Goal: Information Seeking & Learning: Learn about a topic

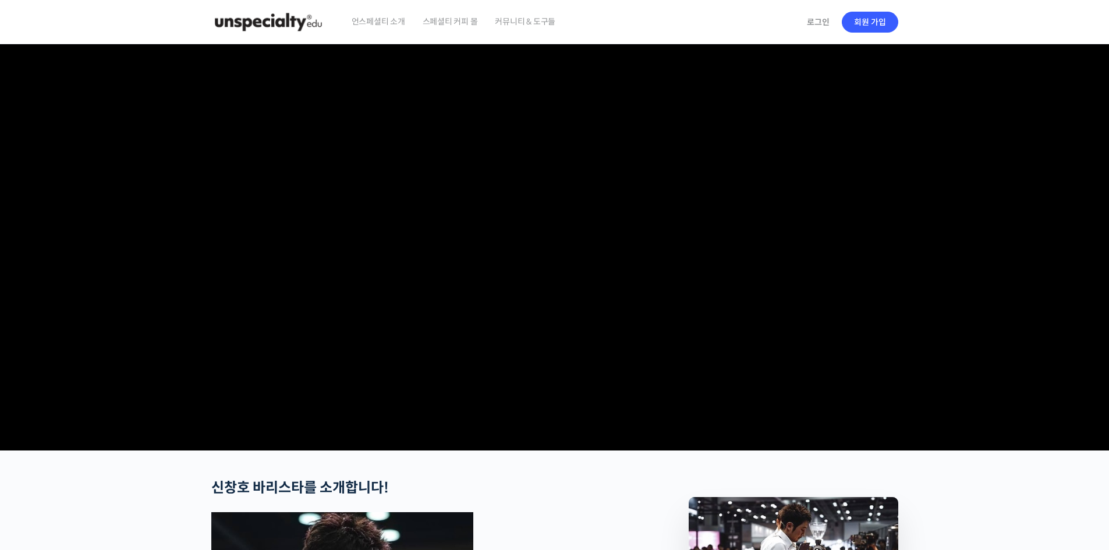
scroll to position [192, 0]
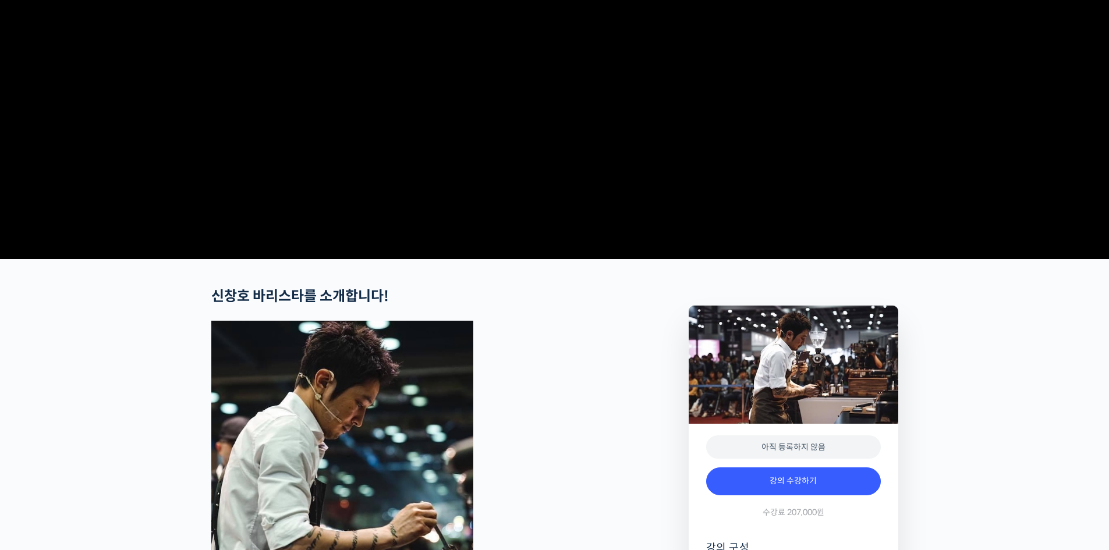
checkbox input "true"
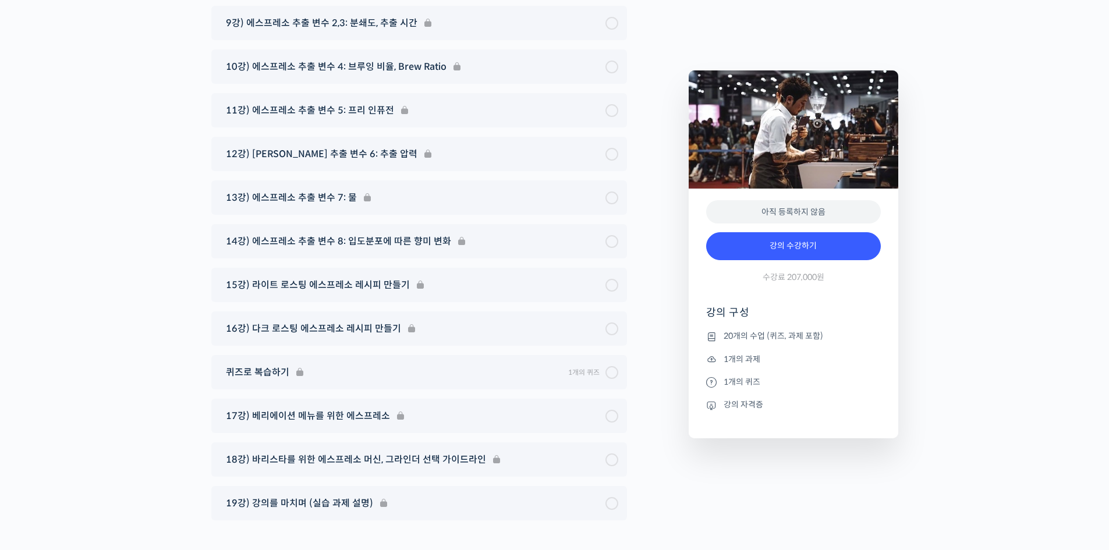
scroll to position [6429, 0]
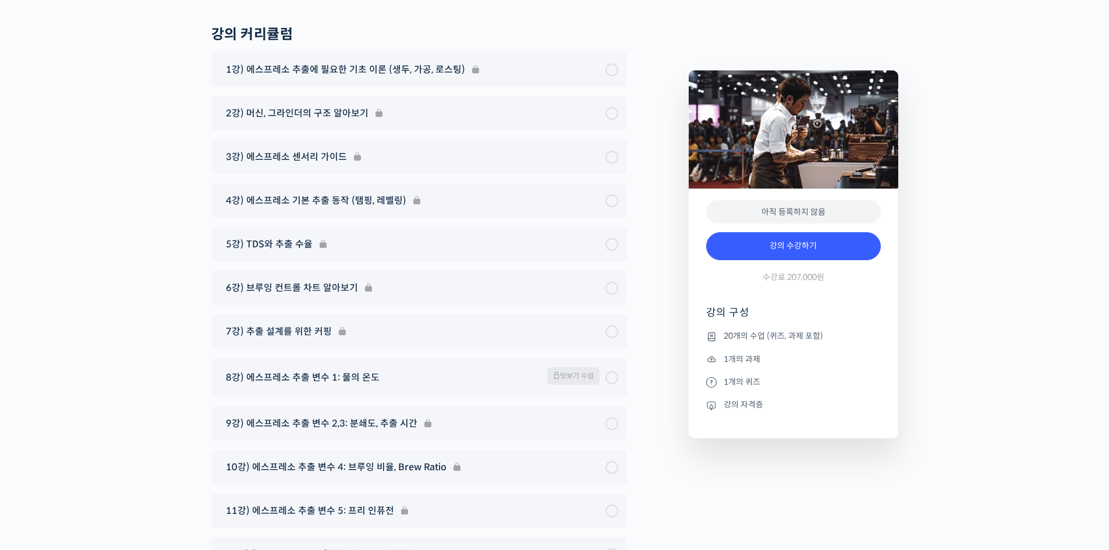
scroll to position [6118, 0]
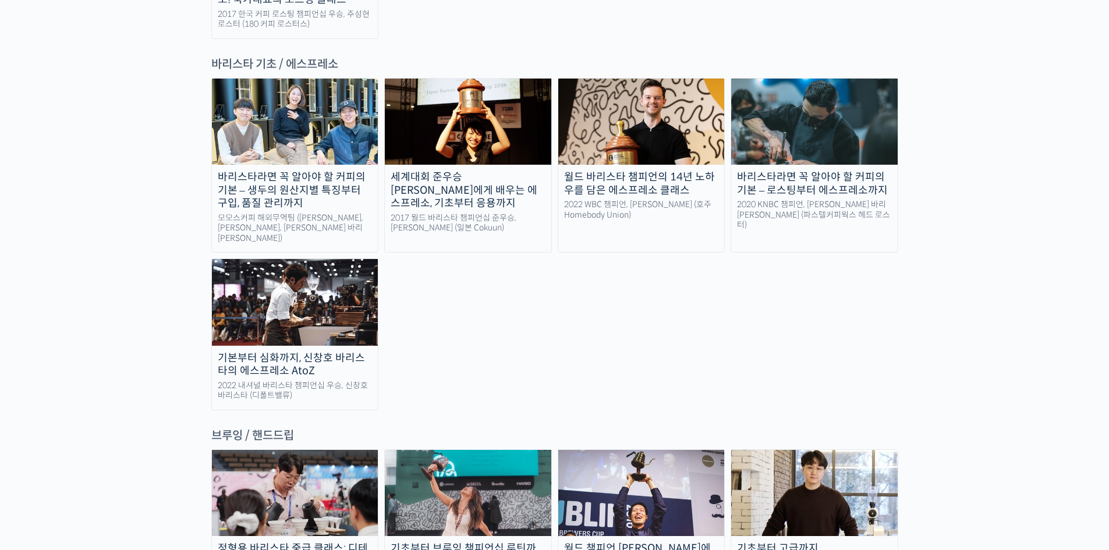
scroll to position [1377, 0]
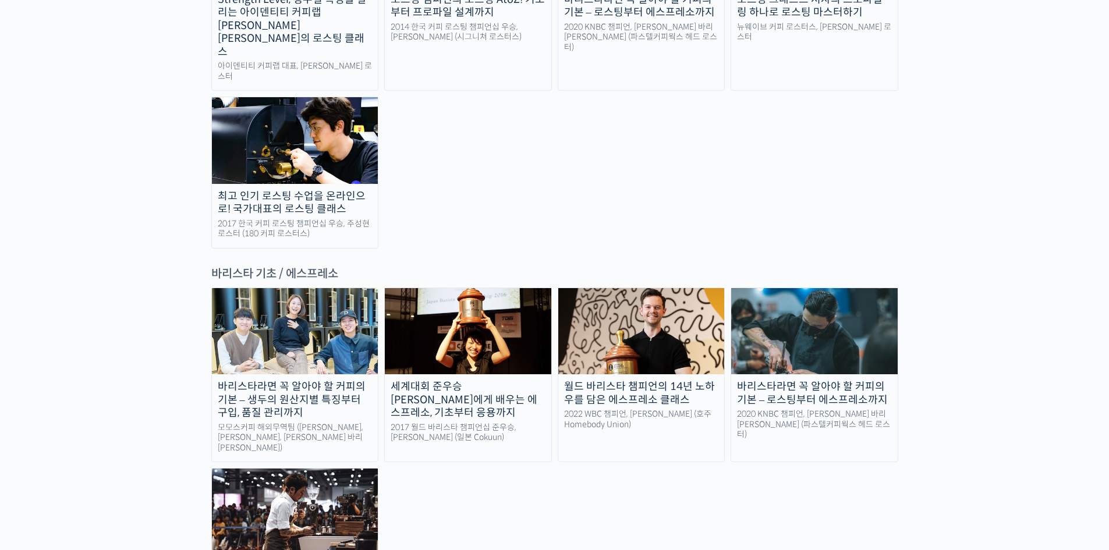
click at [803, 380] on div "바리스타라면 꼭 알아야 할 커피의 기본 – 로스팅부터 에스프레소까지" at bounding box center [814, 393] width 166 height 26
drag, startPoint x: 57, startPoint y: 229, endPoint x: 64, endPoint y: 232, distance: 7.6
click at [261, 380] on div "바리스타라면 꼭 알아야 할 커피의 기본 – 생두의 원산지별 특징부터 구입, 품질 관리까지" at bounding box center [295, 400] width 166 height 40
click at [313, 469] on img at bounding box center [295, 512] width 166 height 86
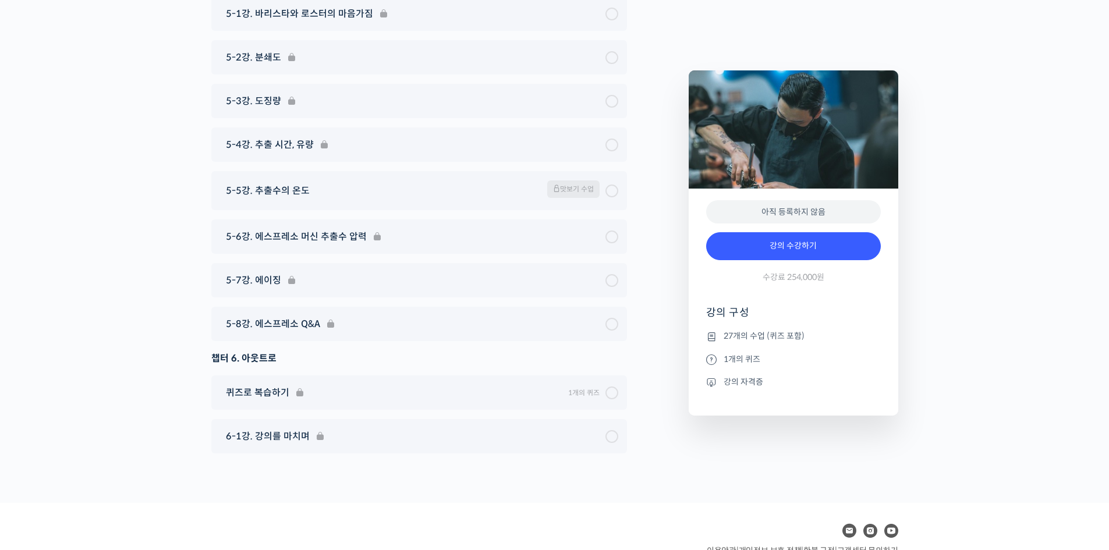
scroll to position [5755, 0]
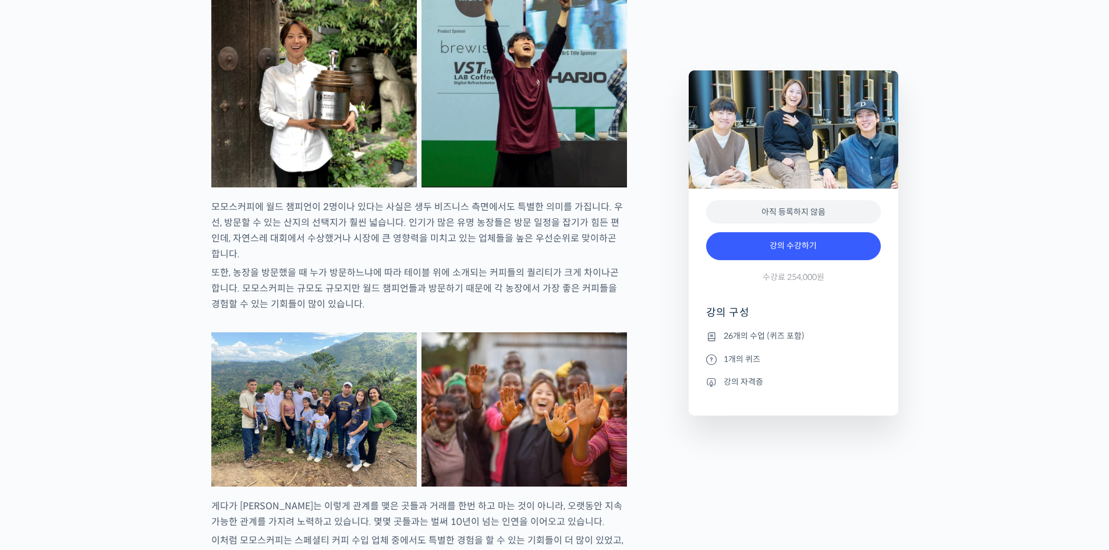
scroll to position [1707, 0]
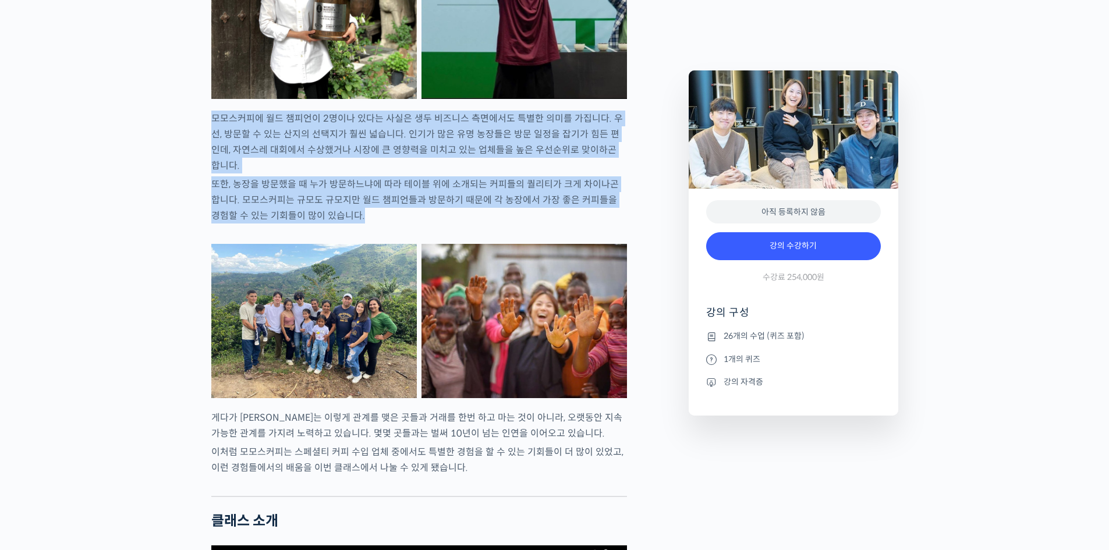
drag, startPoint x: 213, startPoint y: 163, endPoint x: 445, endPoint y: 244, distance: 245.9
click at [445, 224] on p "또한, 농장을 방문했을 때 누가 방문하느냐에 따라 테이블 위에 소개되는 커피들의 퀄리티가 크게 차이나곤 합니다. 모모스커피는 규모도 규모지만 …" at bounding box center [419, 199] width 416 height 47
drag, startPoint x: 432, startPoint y: 243, endPoint x: 183, endPoint y: 162, distance: 261.9
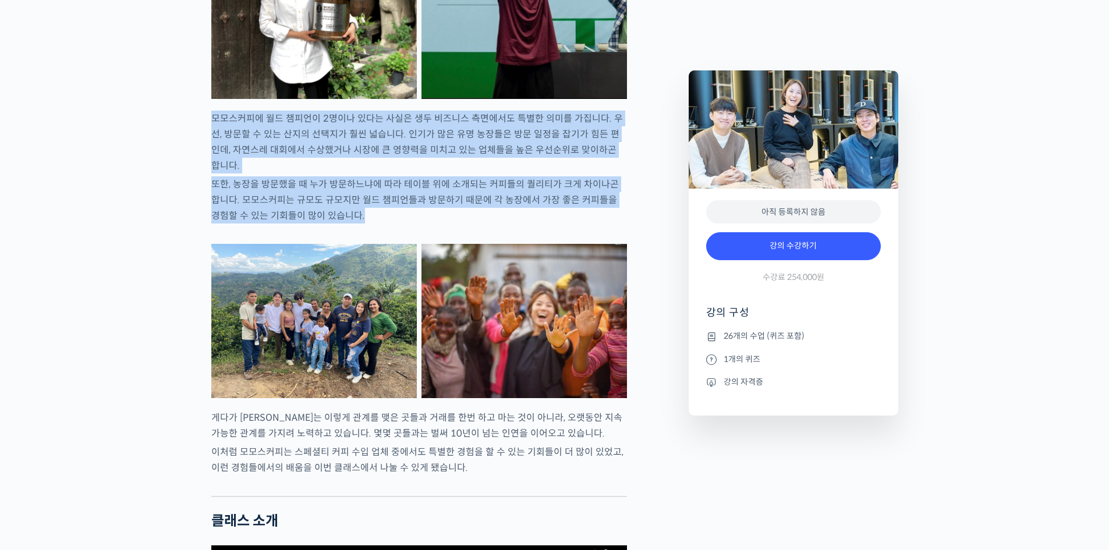
click at [221, 162] on p "모모스커피에 월드 챔피언이 2명이나 있다는 사실은 생두 비즈니스 측면에서도 특별한 의미를 가집니다. 우선, 방문할 수 있는 산지의 선택지가 훨…" at bounding box center [419, 142] width 416 height 63
drag, startPoint x: 210, startPoint y: 161, endPoint x: 499, endPoint y: 243, distance: 300.9
click at [499, 224] on p "또한, 농장을 방문했을 때 누가 방문하느냐에 따라 테이블 위에 소개되는 커피들의 퀄리티가 크게 차이나곤 합니다. 모모스커피는 규모도 규모지만 …" at bounding box center [419, 199] width 416 height 47
drag, startPoint x: 466, startPoint y: 242, endPoint x: 204, endPoint y: 161, distance: 273.6
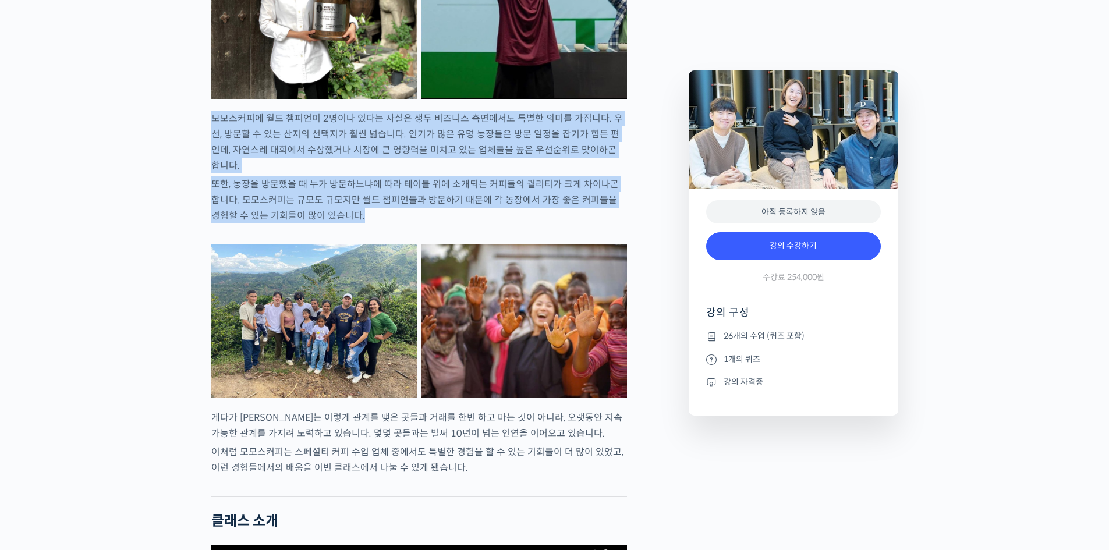
drag, startPoint x: 213, startPoint y: 156, endPoint x: 384, endPoint y: 243, distance: 191.6
click at [384, 224] on p "또한, 농장을 방문했을 때 누가 방문하느냐에 따라 테이블 위에 소개되는 커피들의 퀄리티가 크게 차이나곤 합니다. 모모스커피는 규모도 규모지만 …" at bounding box center [419, 199] width 416 height 47
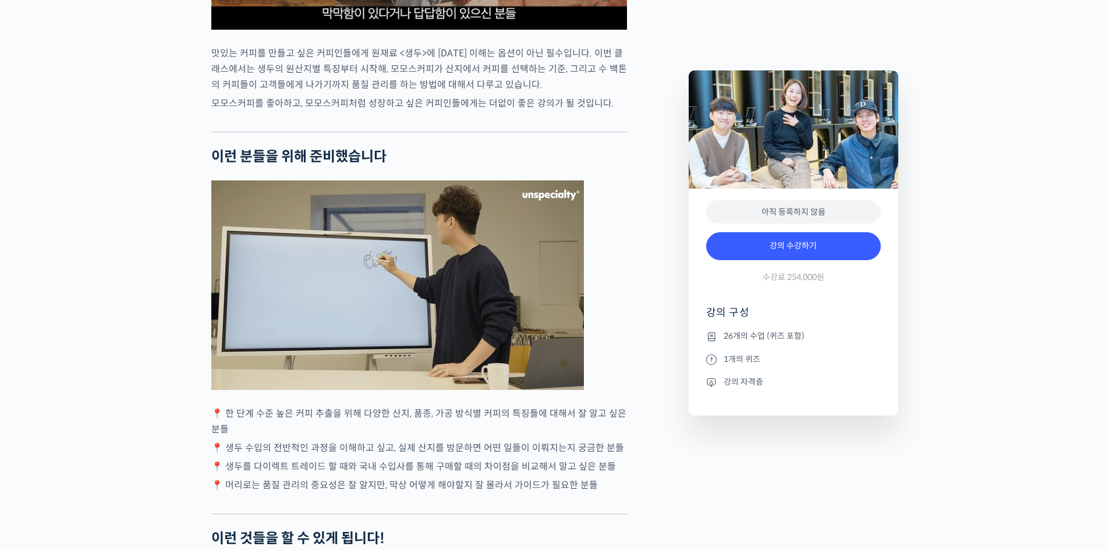
scroll to position [2794, 0]
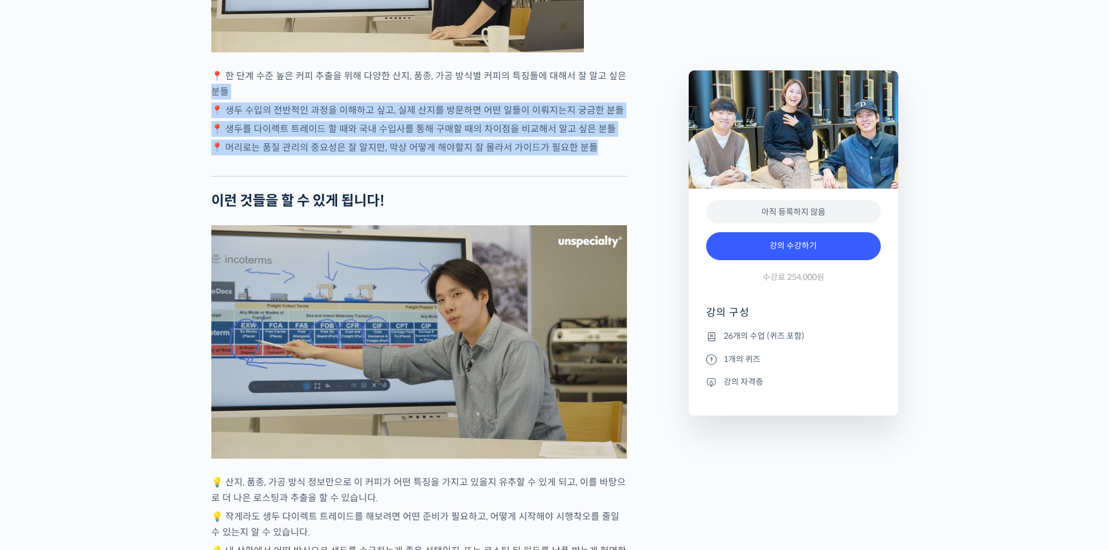
drag, startPoint x: 619, startPoint y: 126, endPoint x: 618, endPoint y: 175, distance: 48.3
click at [618, 175] on div "모모스커피 해외무역팀을 소개합니다! 전주연 바리스타 는 2019년 미국 보스턴에서 열린 World Barista Championship에 한국…" at bounding box center [419, 282] width 416 height 5193
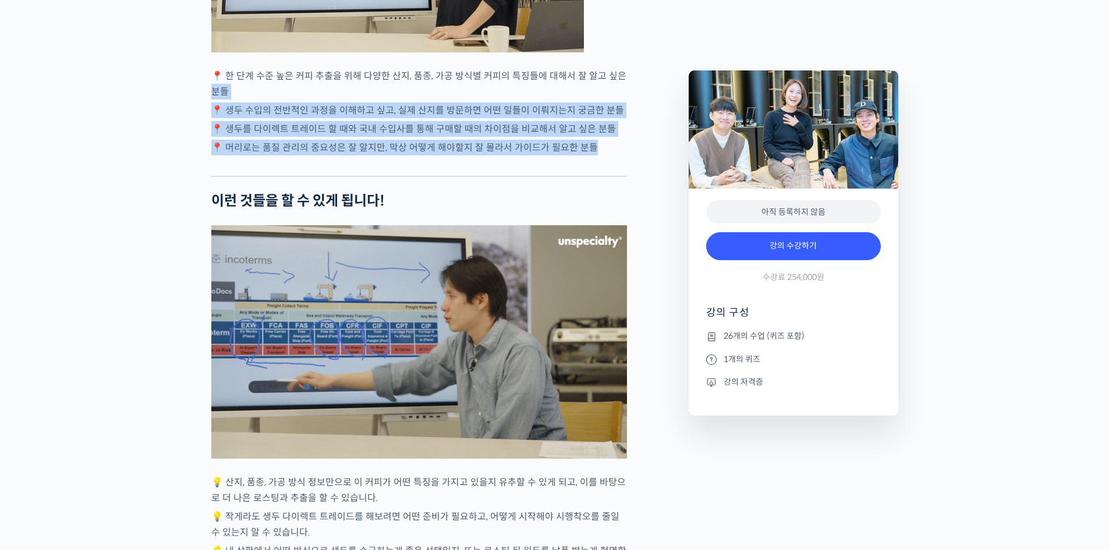
click at [618, 155] on p "📍 머리로는 품질 관리의 중요성은 잘 알지만, 막상 어떻게 해야할지 잘 몰라서 가이드가 필요한 분들" at bounding box center [419, 148] width 416 height 16
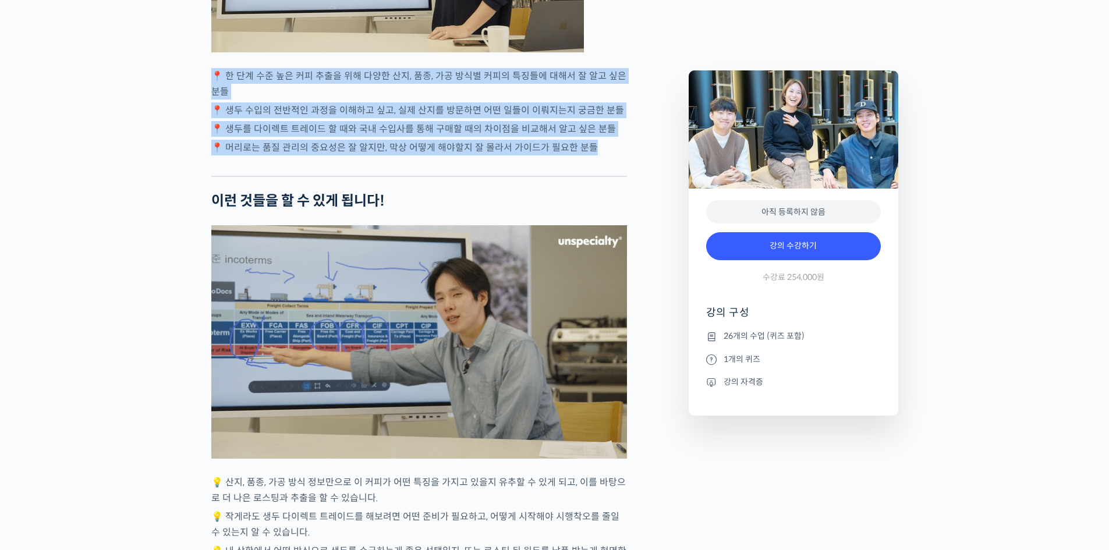
drag, startPoint x: 612, startPoint y: 177, endPoint x: 139, endPoint y: 93, distance: 480.6
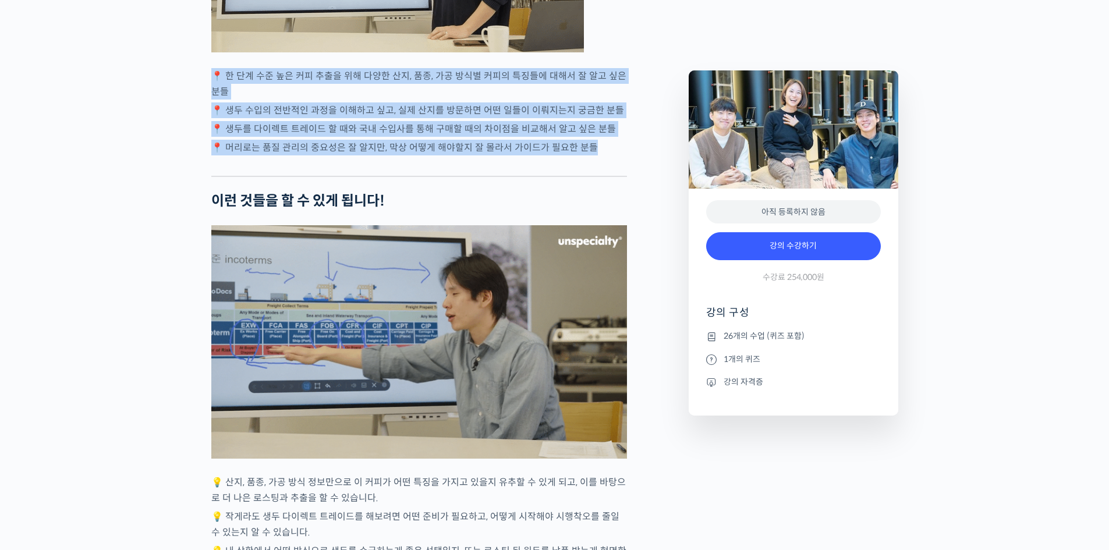
drag, startPoint x: 196, startPoint y: 97, endPoint x: 601, endPoint y: 175, distance: 412.5
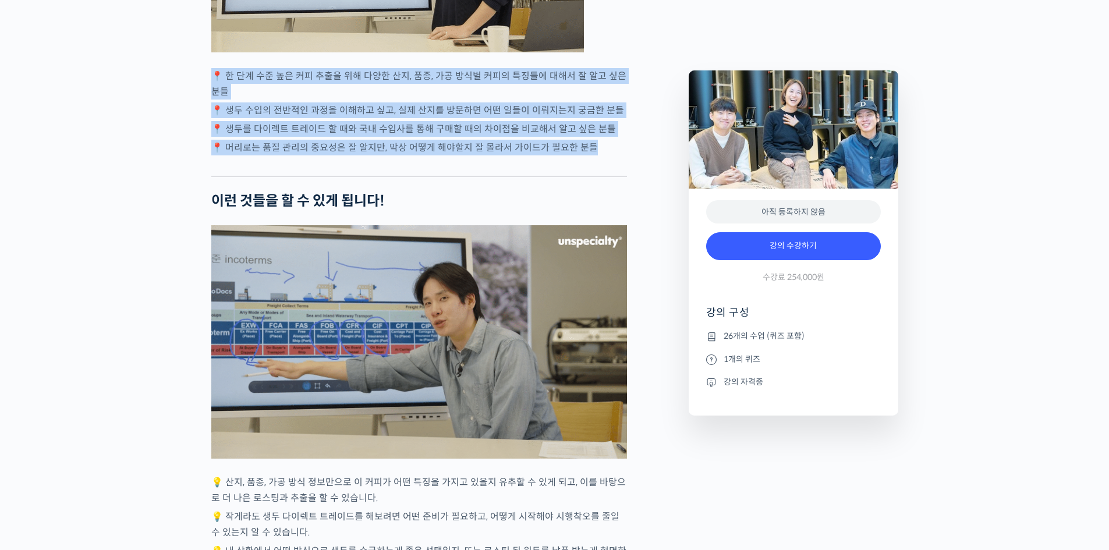
click at [601, 155] on p "📍 머리로는 품질 관리의 중요성은 잘 알지만, 막상 어떻게 해야할지 잘 몰라서 가이드가 필요한 분들" at bounding box center [419, 148] width 416 height 16
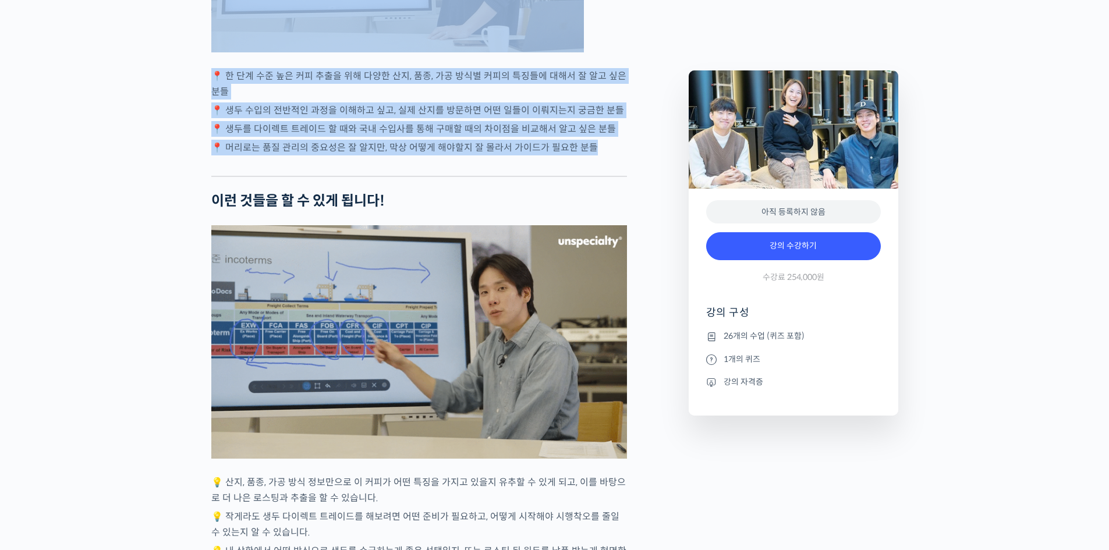
drag, startPoint x: 597, startPoint y: 173, endPoint x: 215, endPoint y: 102, distance: 389.1
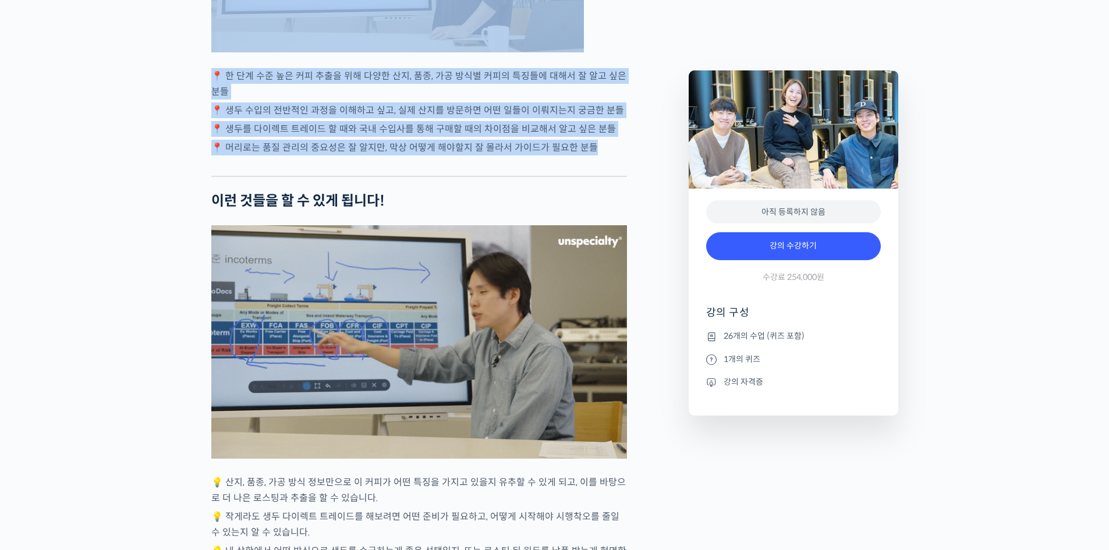
click at [215, 102] on div "모모스커피 해외무역팀을 소개합니다! 전주연 바리스타 는 2019년 미국 보스턴에서 열린 World Barista Championship에 한국…" at bounding box center [419, 282] width 416 height 5193
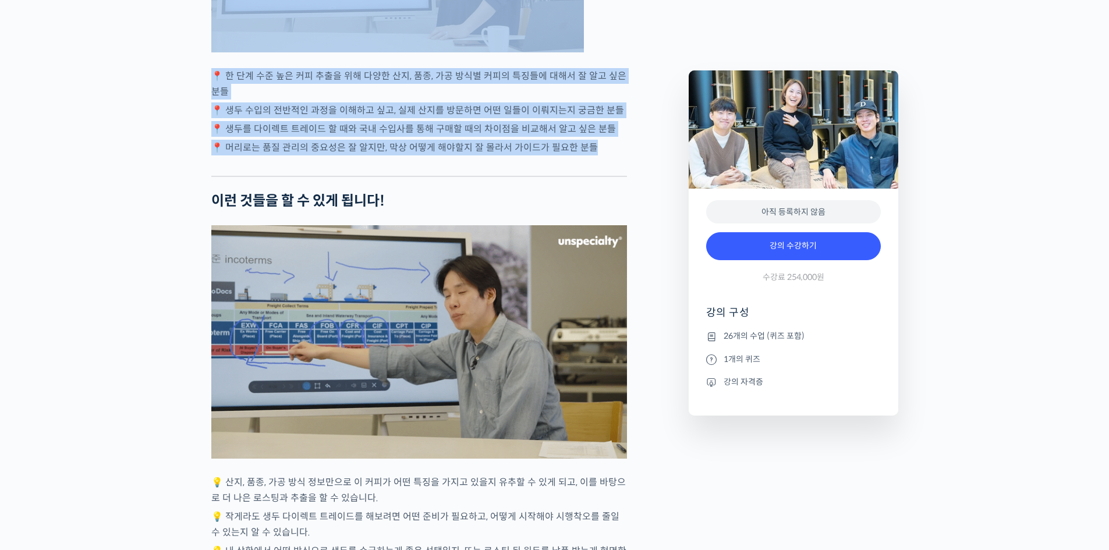
click at [235, 100] on p "📍 한 단계 수준 높은 커피 추출을 위해 다양한 산지, 품종, 가공 방식별 커피의 특징들에 대해서 잘 알고 싶은 분들" at bounding box center [419, 83] width 416 height 31
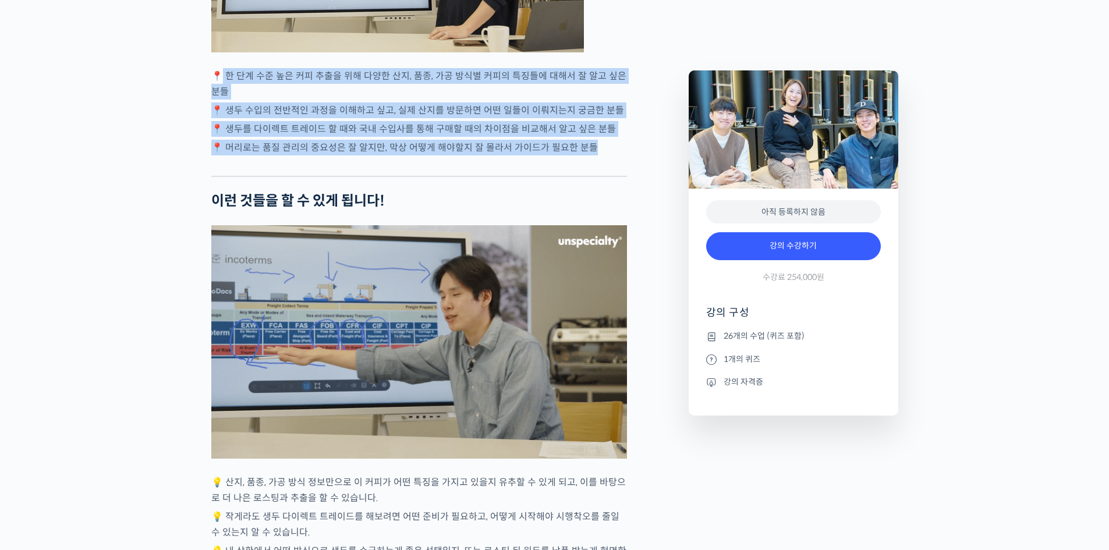
drag, startPoint x: 225, startPoint y: 102, endPoint x: 607, endPoint y: 178, distance: 389.4
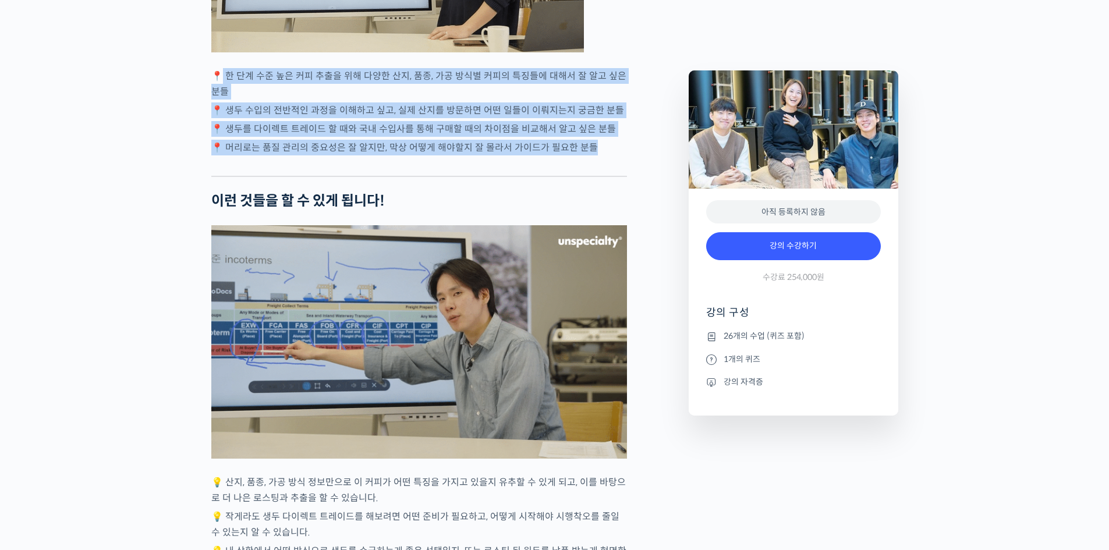
click at [607, 178] on div "모모스커피 해외무역팀을 소개합니다! 전주연 바리스타 는 2019년 미국 보스턴에서 열린 World Barista Championship에 한국…" at bounding box center [419, 282] width 416 height 5193
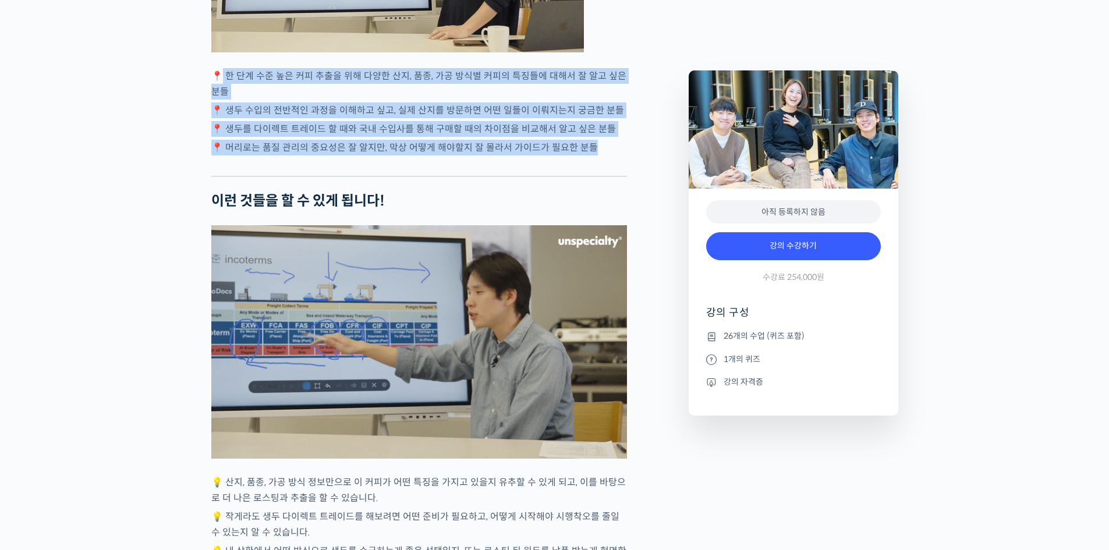
click at [606, 155] on p "📍 머리로는 품질 관리의 중요성은 잘 알지만, 막상 어떻게 해야할지 잘 몰라서 가이드가 필요한 분들" at bounding box center [419, 148] width 416 height 16
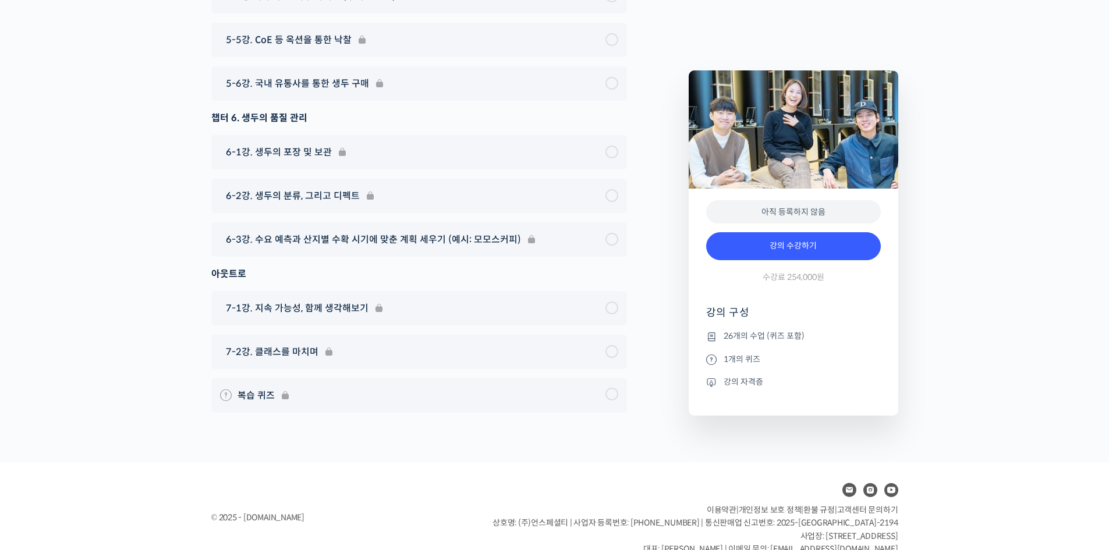
scroll to position [6688, 0]
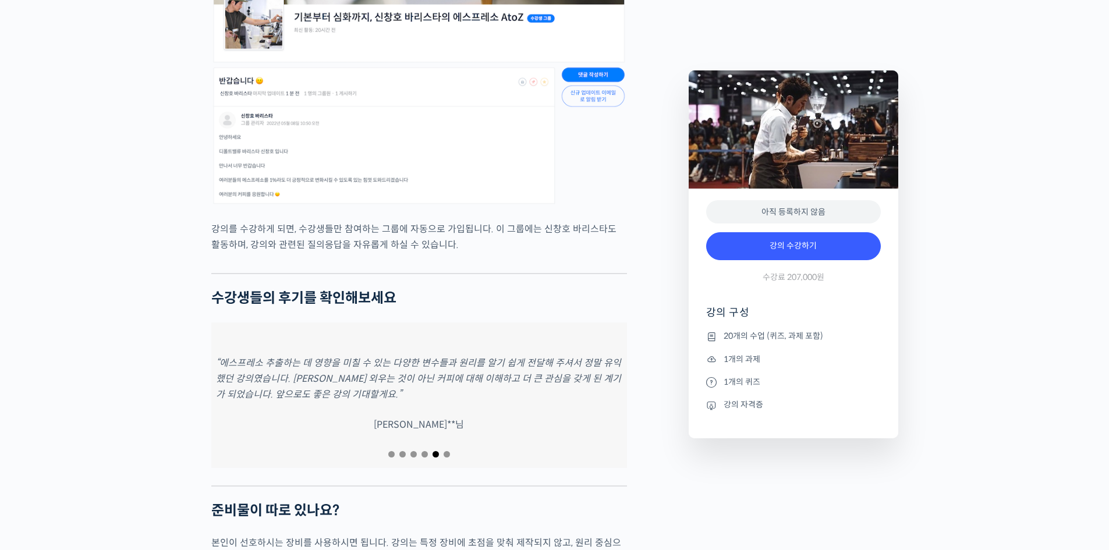
scroll to position [4501, 0]
